Goal: Communication & Community: Answer question/provide support

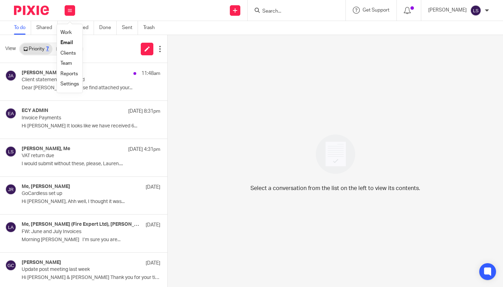
click at [67, 43] on link "Email" at bounding box center [66, 42] width 13 height 5
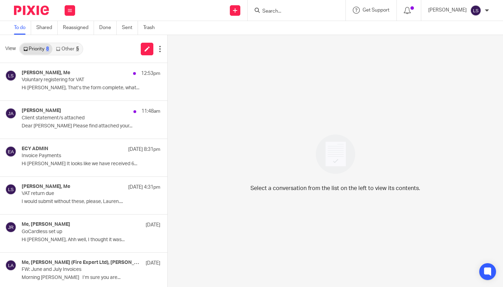
click at [74, 49] on link "Other 5" at bounding box center [67, 48] width 30 height 11
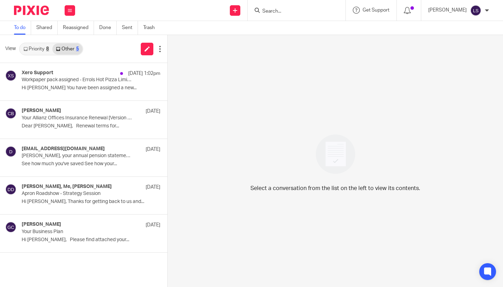
click at [44, 51] on link "Priority 8" at bounding box center [36, 48] width 33 height 11
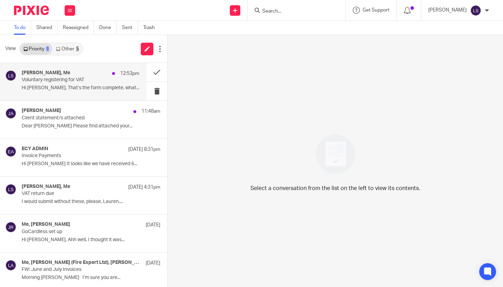
click at [48, 78] on p "Voluntary registering for VAT" at bounding box center [69, 80] width 94 height 6
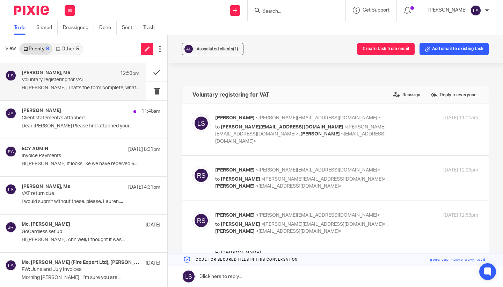
click at [499, 190] on div "Associated clients (1) Create task from email Add email to existing task Volunt…" at bounding box center [336, 161] width 336 height 252
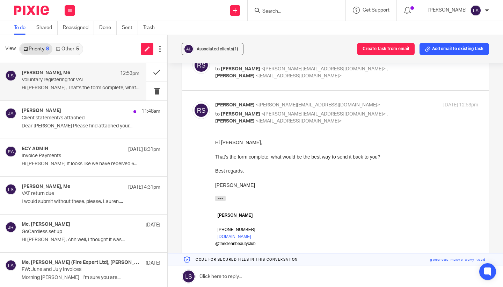
scroll to position [113, 0]
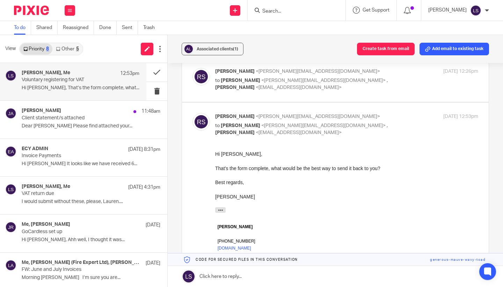
click at [394, 114] on div "Richard Smith <richard@thecleanbeautyclub.co.uk> to Lauren Simmons <lauren@fear…" at bounding box center [346, 124] width 263 height 23
checkbox input "false"
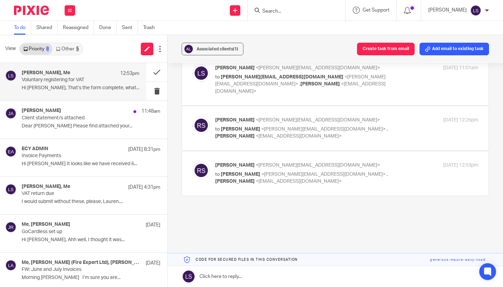
scroll to position [41, 0]
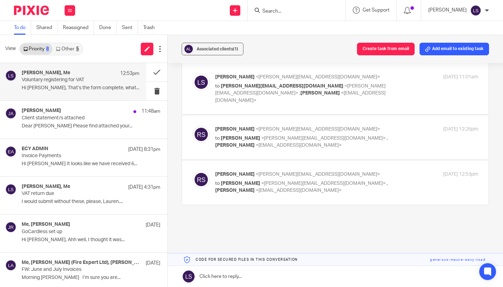
click at [247, 278] on link at bounding box center [336, 276] width 336 height 21
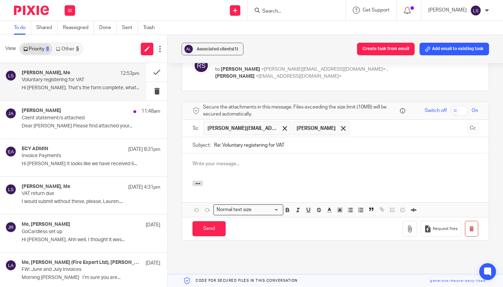
scroll to position [0, 0]
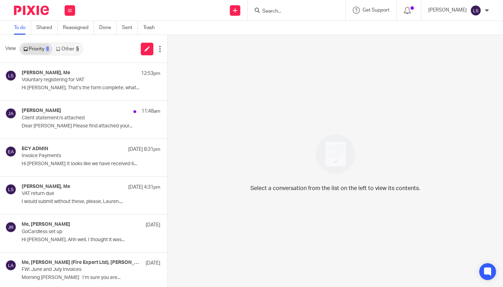
click at [79, 49] on div "5" at bounding box center [77, 48] width 3 height 5
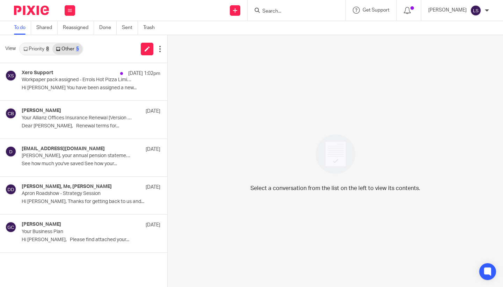
click at [40, 49] on link "Priority 8" at bounding box center [36, 48] width 33 height 11
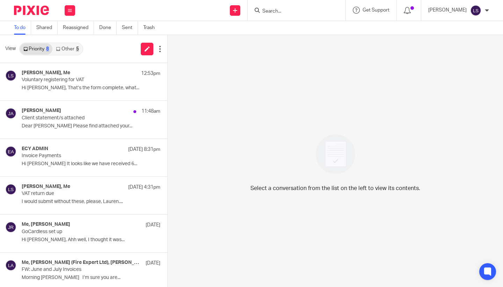
click at [276, 11] on input "Search" at bounding box center [293, 11] width 63 height 6
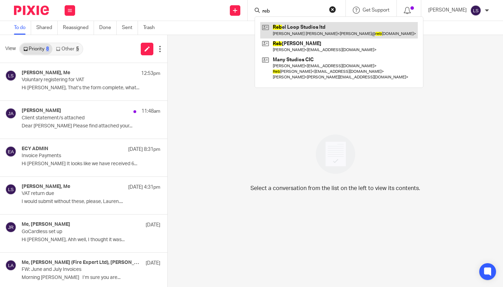
type input "reb"
click at [284, 27] on link at bounding box center [339, 30] width 158 height 16
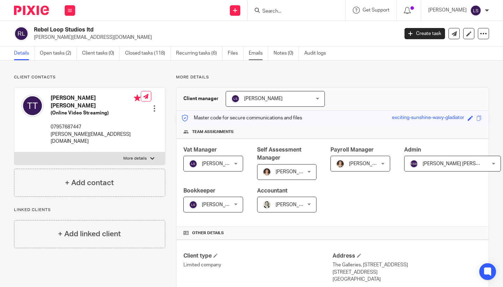
click at [259, 53] on link "Emails" at bounding box center [259, 53] width 20 height 14
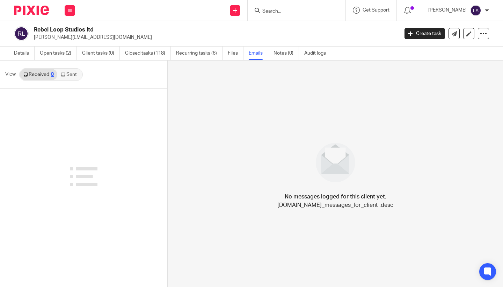
click at [74, 73] on link "Sent" at bounding box center [69, 74] width 24 height 11
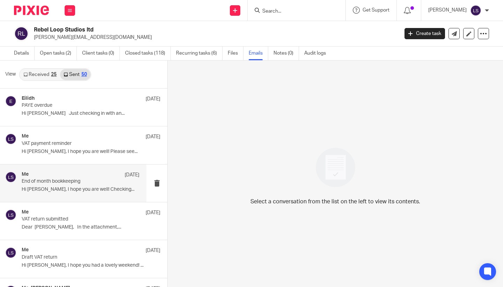
click at [61, 178] on p "End of month bookkeeping" at bounding box center [69, 181] width 94 height 6
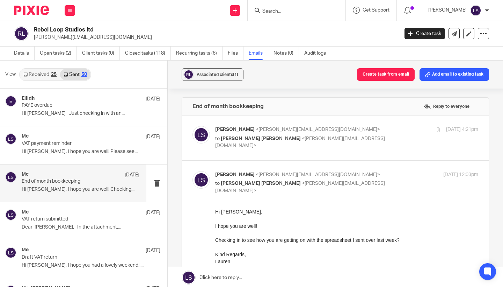
click at [369, 165] on label at bounding box center [335, 249] width 307 height 178
click at [193, 171] on input "checkbox" at bounding box center [192, 171] width 0 height 0
checkbox input "false"
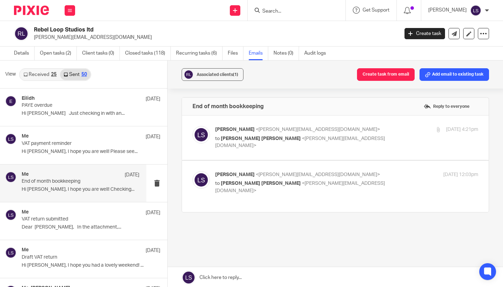
click at [366, 128] on p "Lauren Simmons <lauren@fearlessfinancials.co.uk>" at bounding box center [302, 129] width 175 height 7
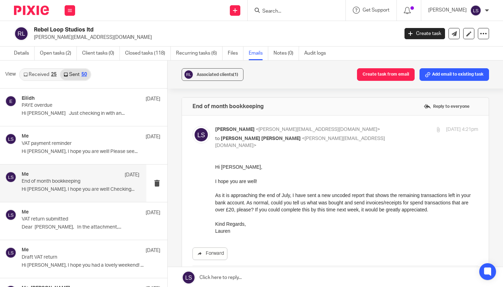
click at [366, 128] on p "Lauren Simmons <lauren@fearlessfinancials.co.uk>" at bounding box center [302, 129] width 175 height 7
checkbox input "false"
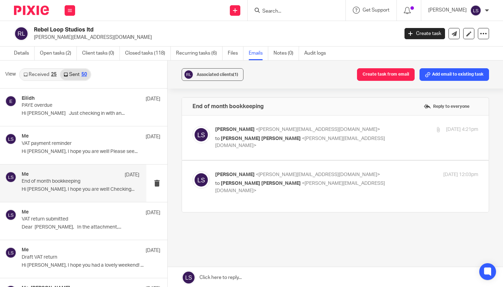
click at [259, 276] on link at bounding box center [336, 277] width 336 height 21
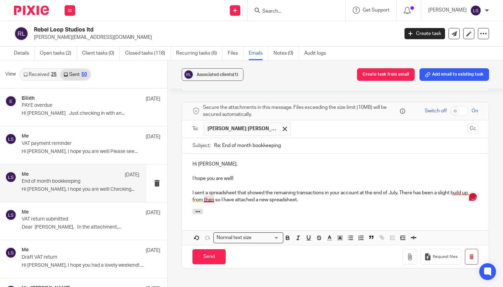
click at [212, 191] on p "I sent a spreadsheet that showed the remaining transactions in your account at …" at bounding box center [336, 196] width 286 height 14
click at [316, 193] on p "I sent a spreadsheet that showed the remaining transactions in your account at …" at bounding box center [336, 196] width 286 height 14
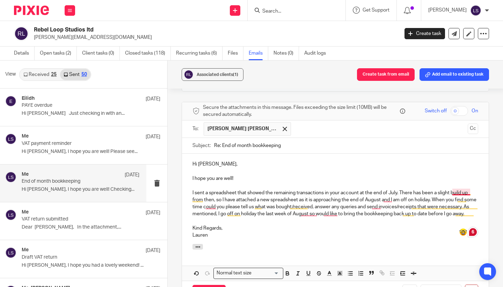
click at [460, 189] on p "I sent a spreadsheet that showed the remaining transactions in your account at …" at bounding box center [336, 203] width 286 height 28
click at [292, 231] on p "Lauren" at bounding box center [336, 234] width 286 height 7
click at [388, 192] on p "I sent a spreadsheet that showed the remaining transactions in your account at …" at bounding box center [336, 203] width 286 height 28
click at [344, 229] on div "Hi Trevor, I hope you are well! I sent a spreadsheet that showed the remaining …" at bounding box center [335, 198] width 307 height 90
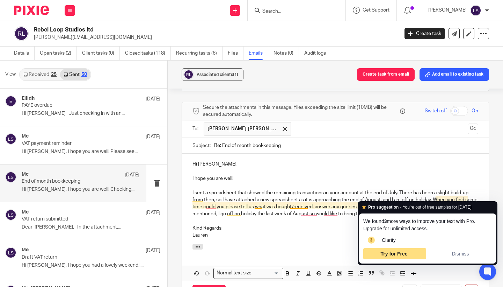
click at [310, 231] on p "Lauren" at bounding box center [336, 234] width 286 height 7
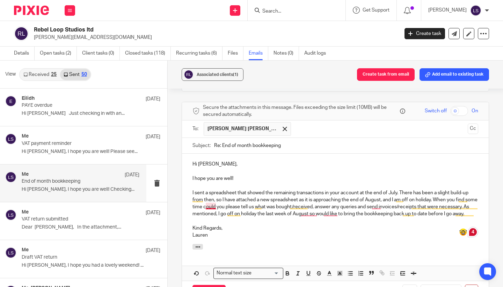
click at [212, 199] on p "I sent a spreadsheet that showed the remaining transactions in your account at …" at bounding box center [336, 203] width 286 height 28
click at [380, 198] on p "I sent a spreadsheet that showed the remaining transactions in your account at …" at bounding box center [336, 203] width 286 height 28
click at [359, 224] on p "Kind Regards," at bounding box center [336, 227] width 286 height 7
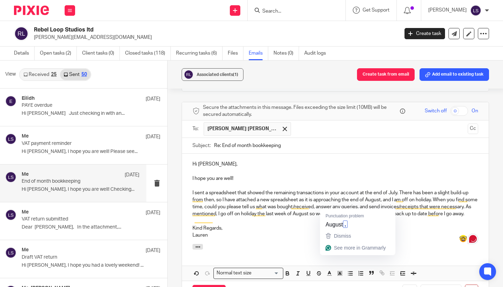
click at [335, 204] on p "I sent a spreadsheet that showed the remaining transactions in your account at …" at bounding box center [336, 203] width 286 height 28
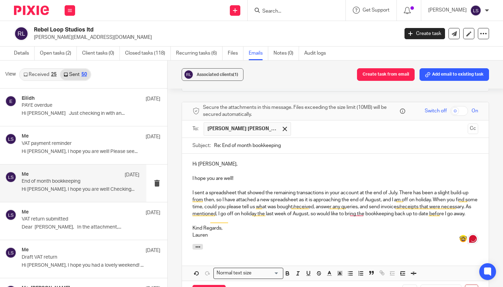
drag, startPoint x: 359, startPoint y: 205, endPoint x: 359, endPoint y: 211, distance: 6.3
click at [359, 205] on p "I sent a spreadsheet that showed the remaining transactions in your account at …" at bounding box center [336, 203] width 286 height 28
click at [358, 203] on p "I sent a spreadsheet that showed the remaining transactions in your account at …" at bounding box center [336, 203] width 286 height 28
click at [346, 224] on p "Kind Regards," at bounding box center [336, 227] width 286 height 7
click at [496, 182] on div "Associated clients (1) Create task from email Add email to existing task End of…" at bounding box center [336, 173] width 336 height 227
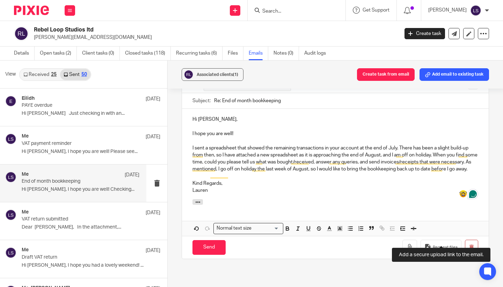
scroll to position [166, 0]
click at [407, 239] on button "button" at bounding box center [410, 247] width 15 height 16
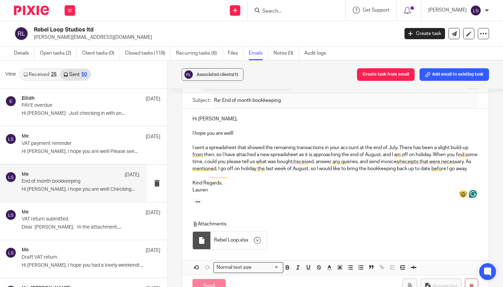
click at [471, 160] on p "I sent a spreadsheet that showed the remaining transactions in your account at …" at bounding box center [336, 158] width 286 height 28
click at [252, 168] on p "I sent a spreadsheet that showed the remaining transactions in your account at …" at bounding box center [336, 158] width 286 height 28
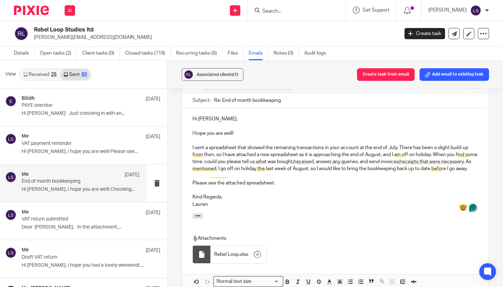
click at [499, 170] on div "Associated clients (1) Create task from email Add email to existing task End of…" at bounding box center [336, 173] width 336 height 227
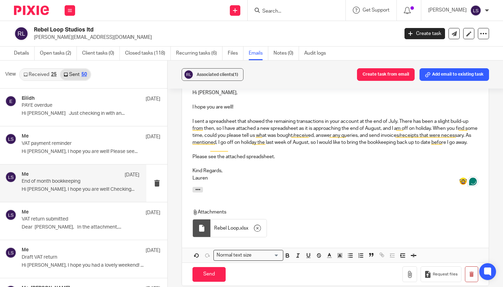
scroll to position [200, 0]
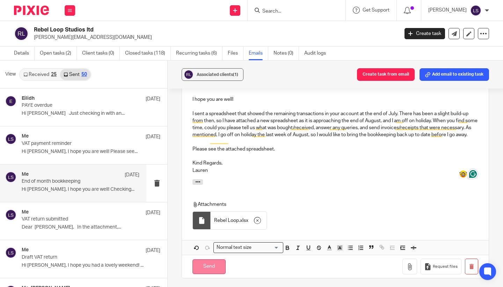
click at [218, 259] on input "Send" at bounding box center [209, 266] width 33 height 15
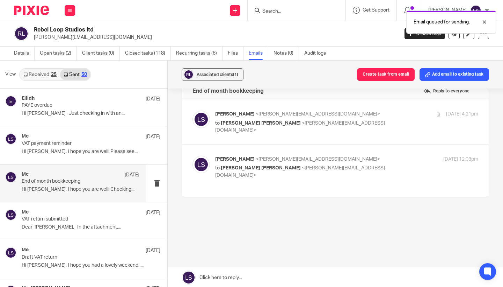
scroll to position [7, 0]
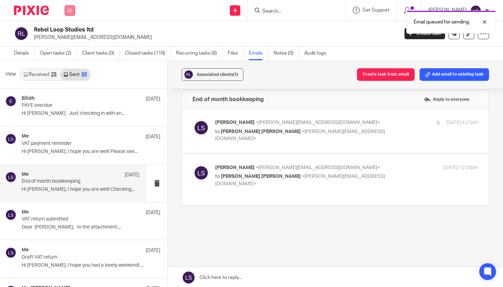
click at [71, 13] on button at bounding box center [70, 10] width 10 height 10
click at [68, 42] on link "Email" at bounding box center [66, 42] width 12 height 5
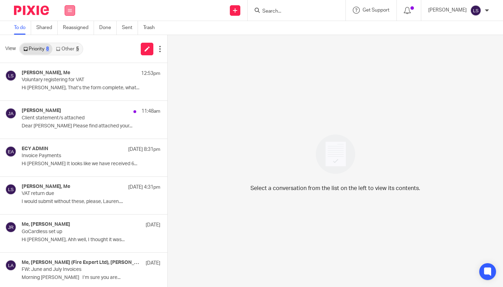
click at [69, 9] on icon at bounding box center [70, 10] width 4 height 4
click at [69, 42] on link "Email" at bounding box center [66, 42] width 13 height 5
click at [75, 50] on link "Other 5" at bounding box center [67, 48] width 30 height 11
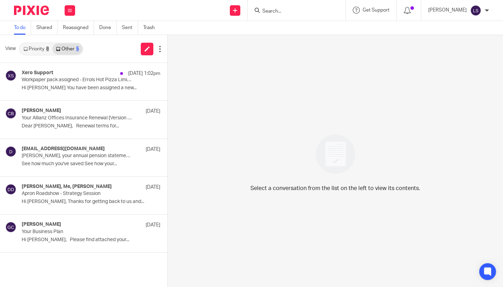
click at [36, 50] on link "Priority 8" at bounding box center [36, 48] width 33 height 11
